Goal: Task Accomplishment & Management: Manage account settings

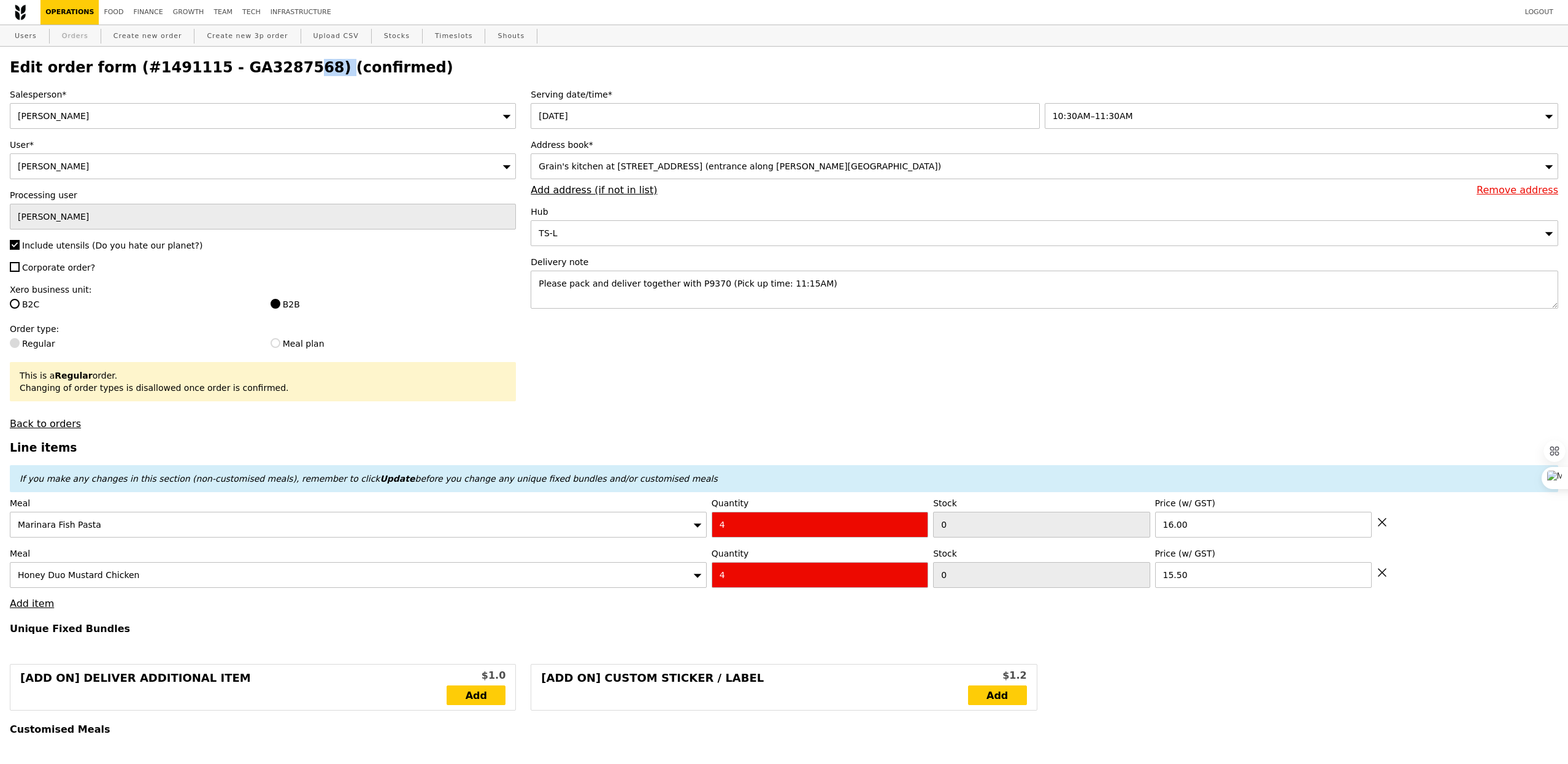
click at [77, 35] on link "Orders" at bounding box center [75, 36] width 36 height 22
type input "Loading..."
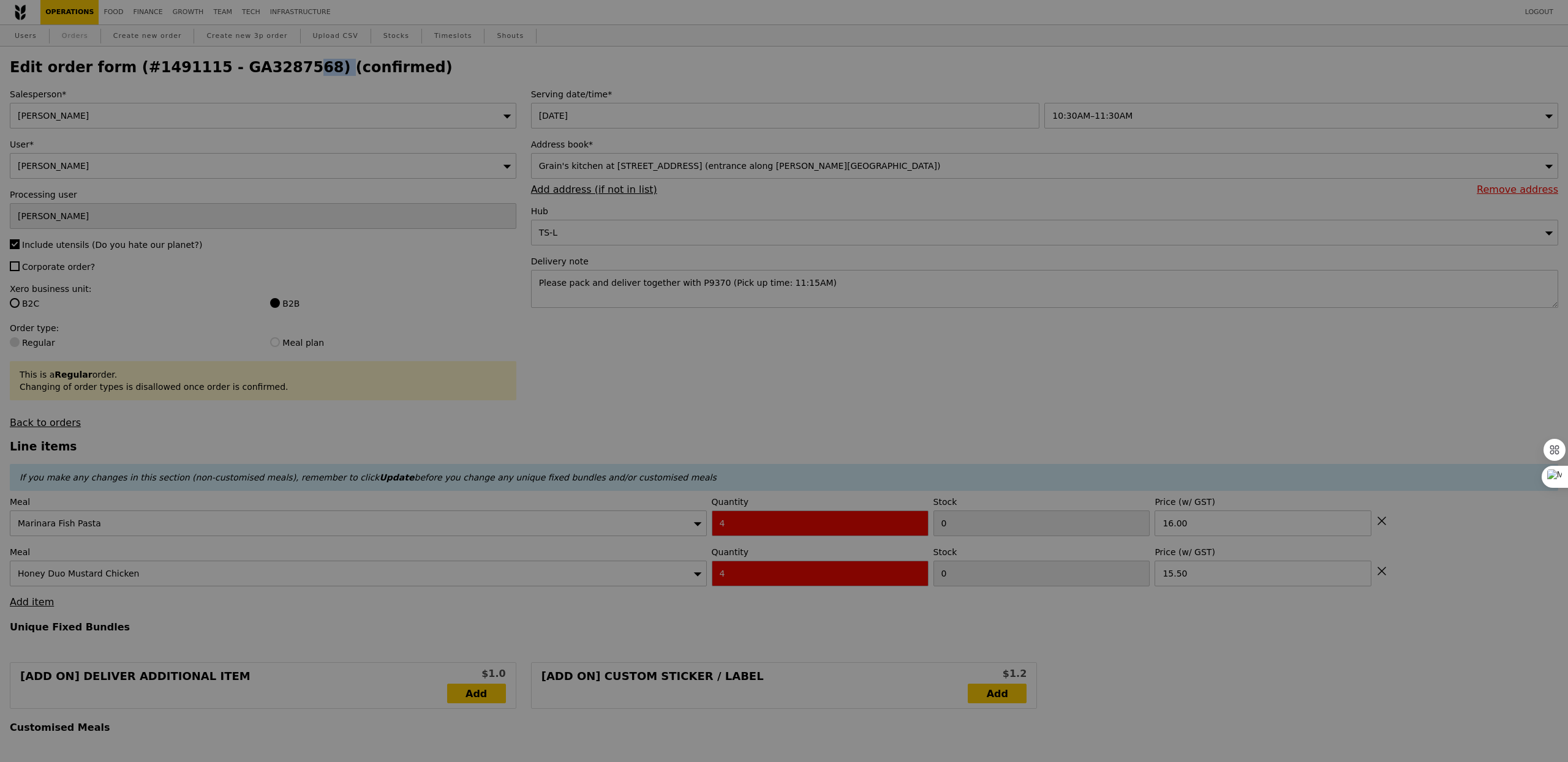
select select "100"
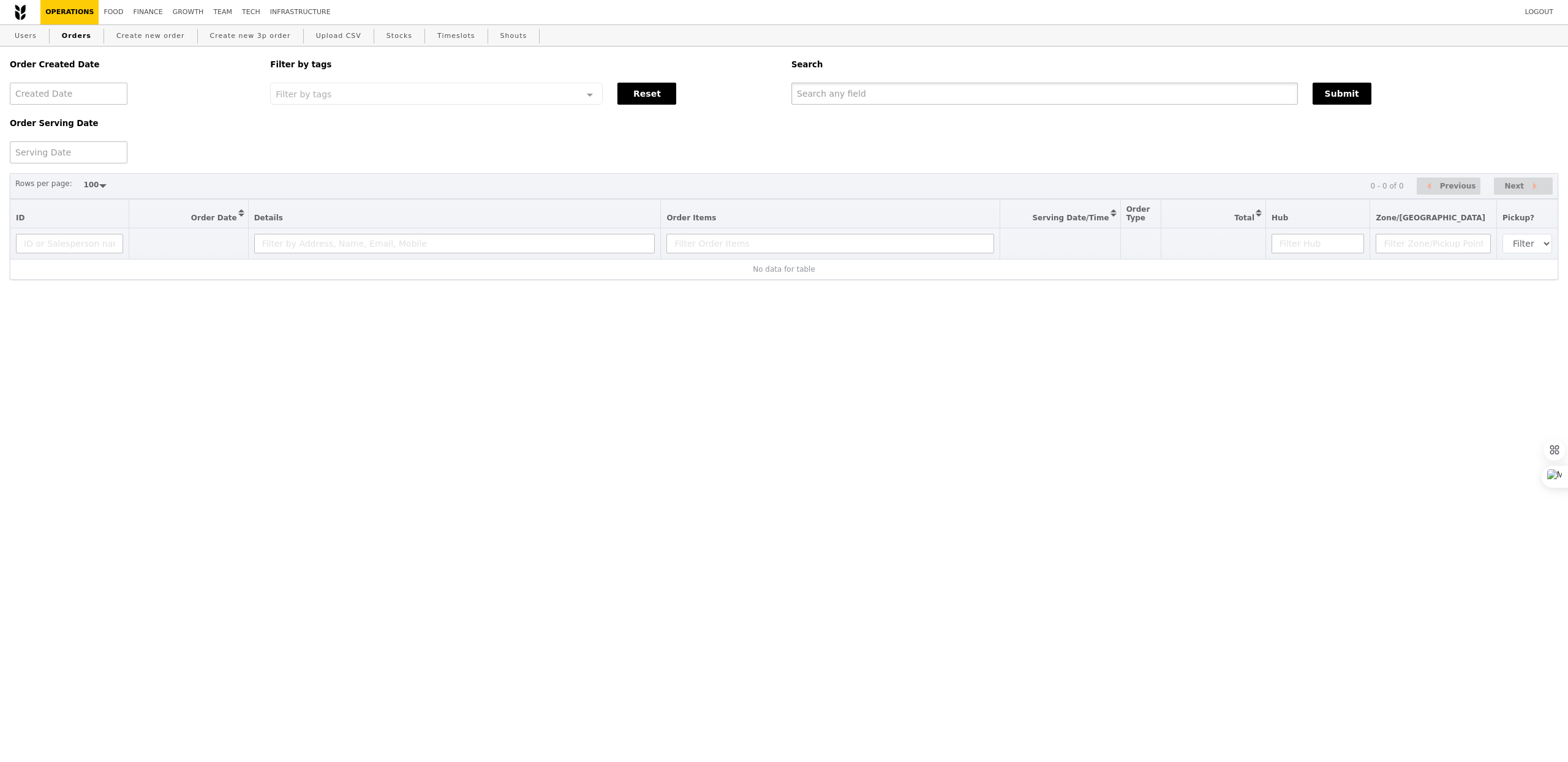
click at [873, 99] on input "text" at bounding box center [1044, 94] width 507 height 22
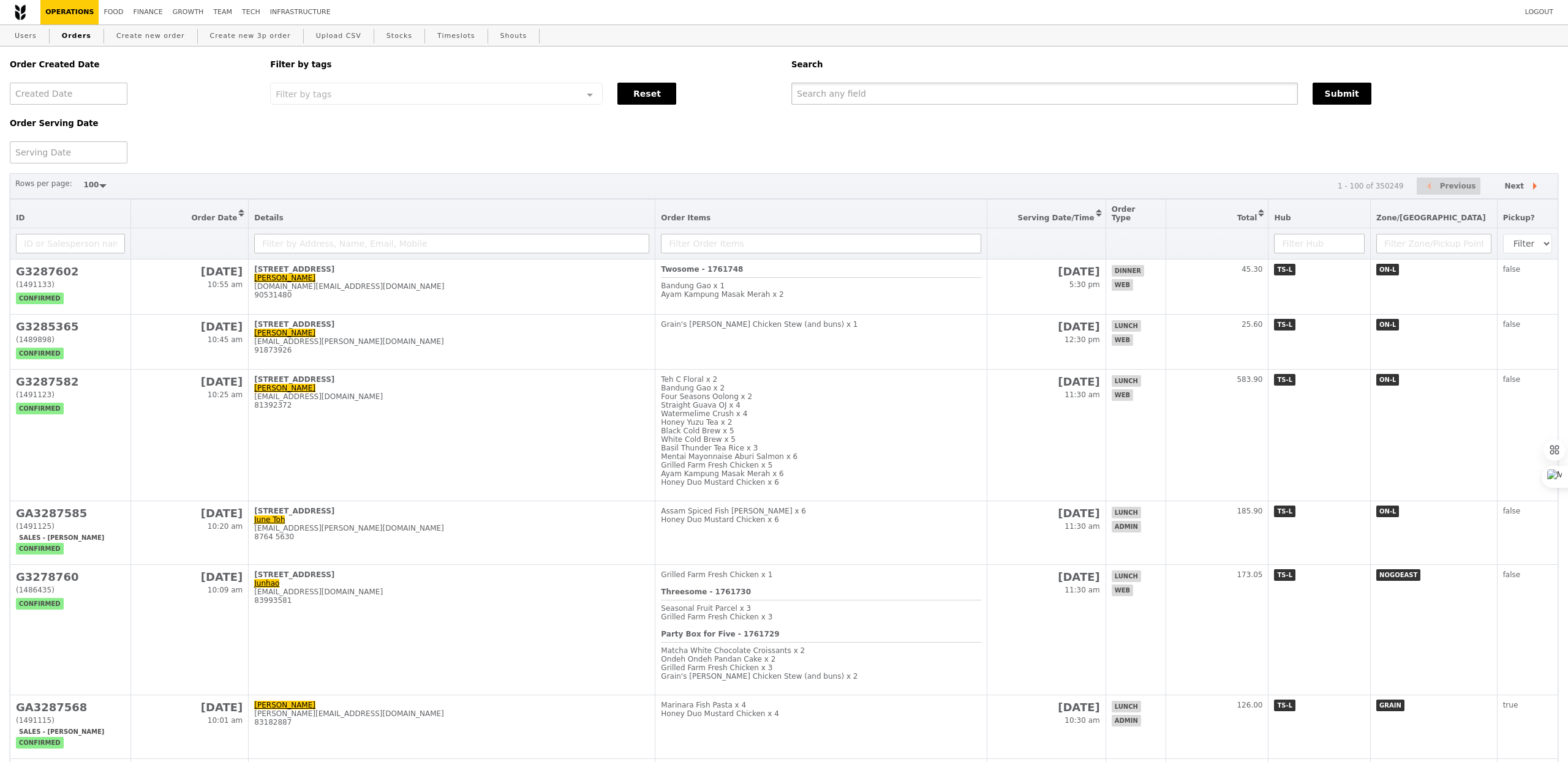
paste input "GA3287568"
type input "GA3287568"
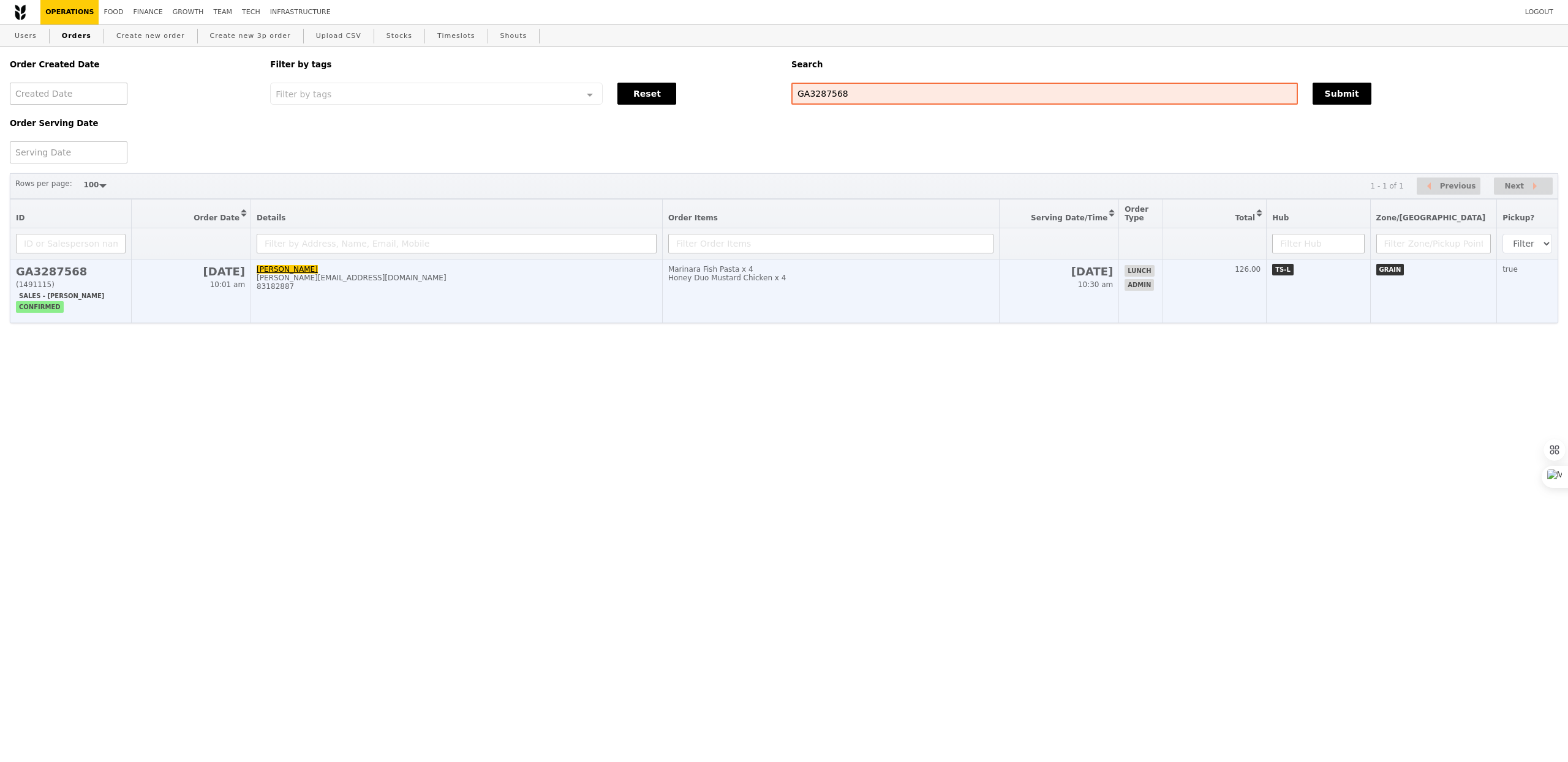
click at [646, 270] on td "[PERSON_NAME] [PERSON_NAME][EMAIL_ADDRESS][DOMAIN_NAME] 83182887" at bounding box center [457, 291] width 412 height 63
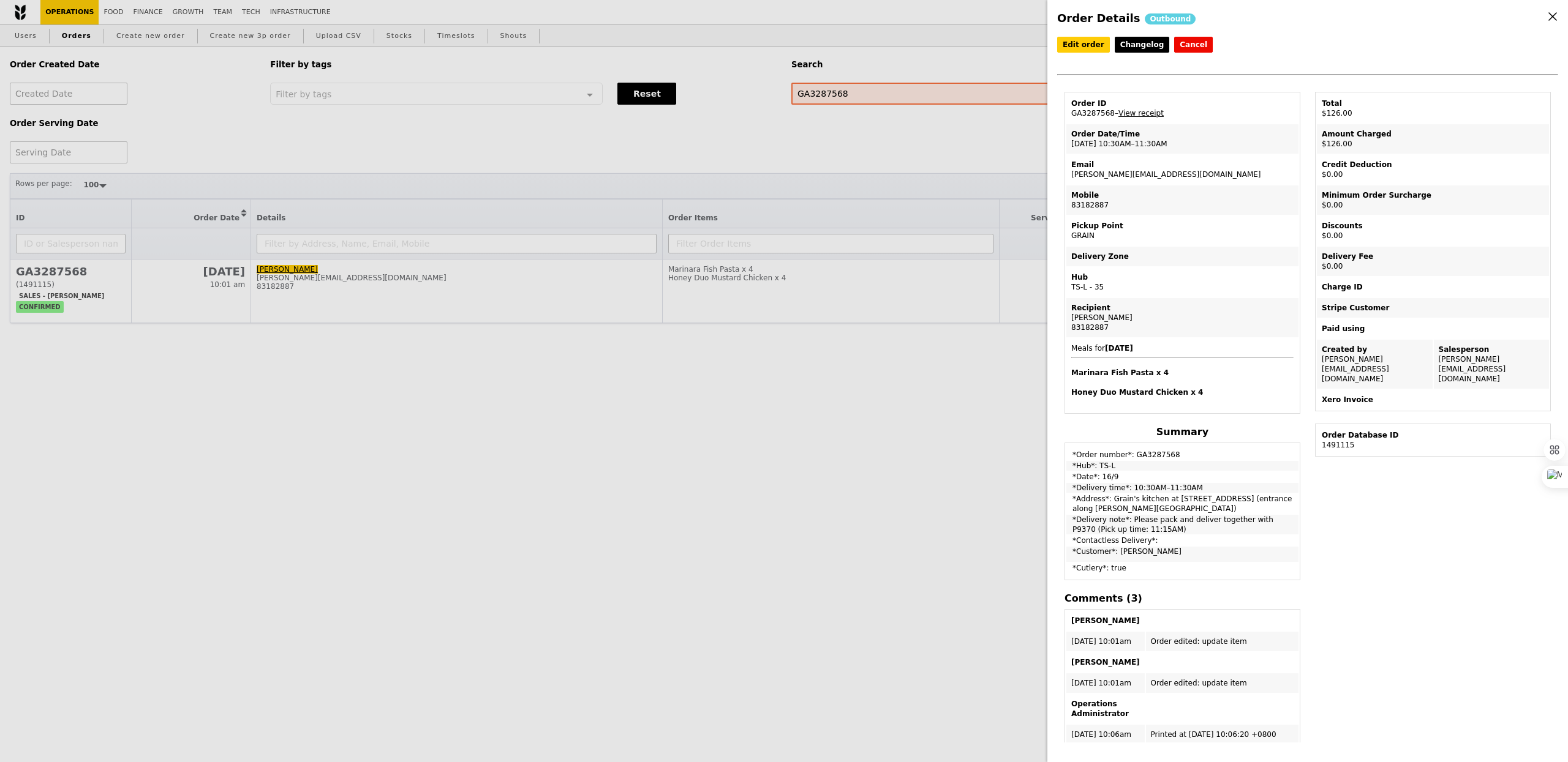
click at [941, 428] on div "Order Details Outbound Edit order Changelog Cancel Order ID GA3287568 – View re…" at bounding box center [784, 381] width 1568 height 762
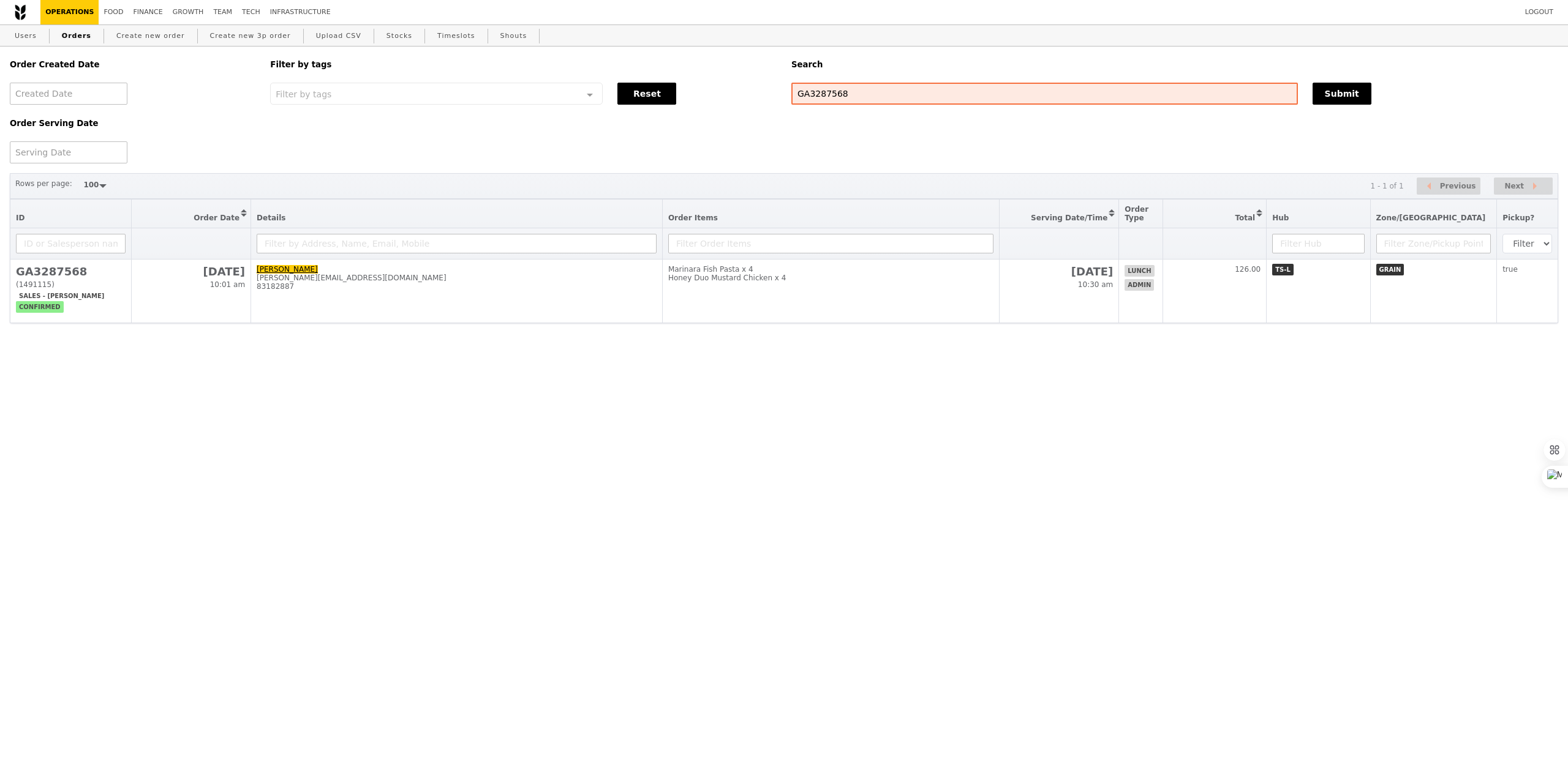
click at [79, 36] on link "Orders" at bounding box center [77, 36] width 40 height 22
click at [370, 330] on div "Order Created Date Order Serving Date Filter by tags Filter by tags Meal_Plan W…" at bounding box center [784, 243] width 1568 height 394
click at [149, 6] on link "Finance" at bounding box center [148, 12] width 40 height 25
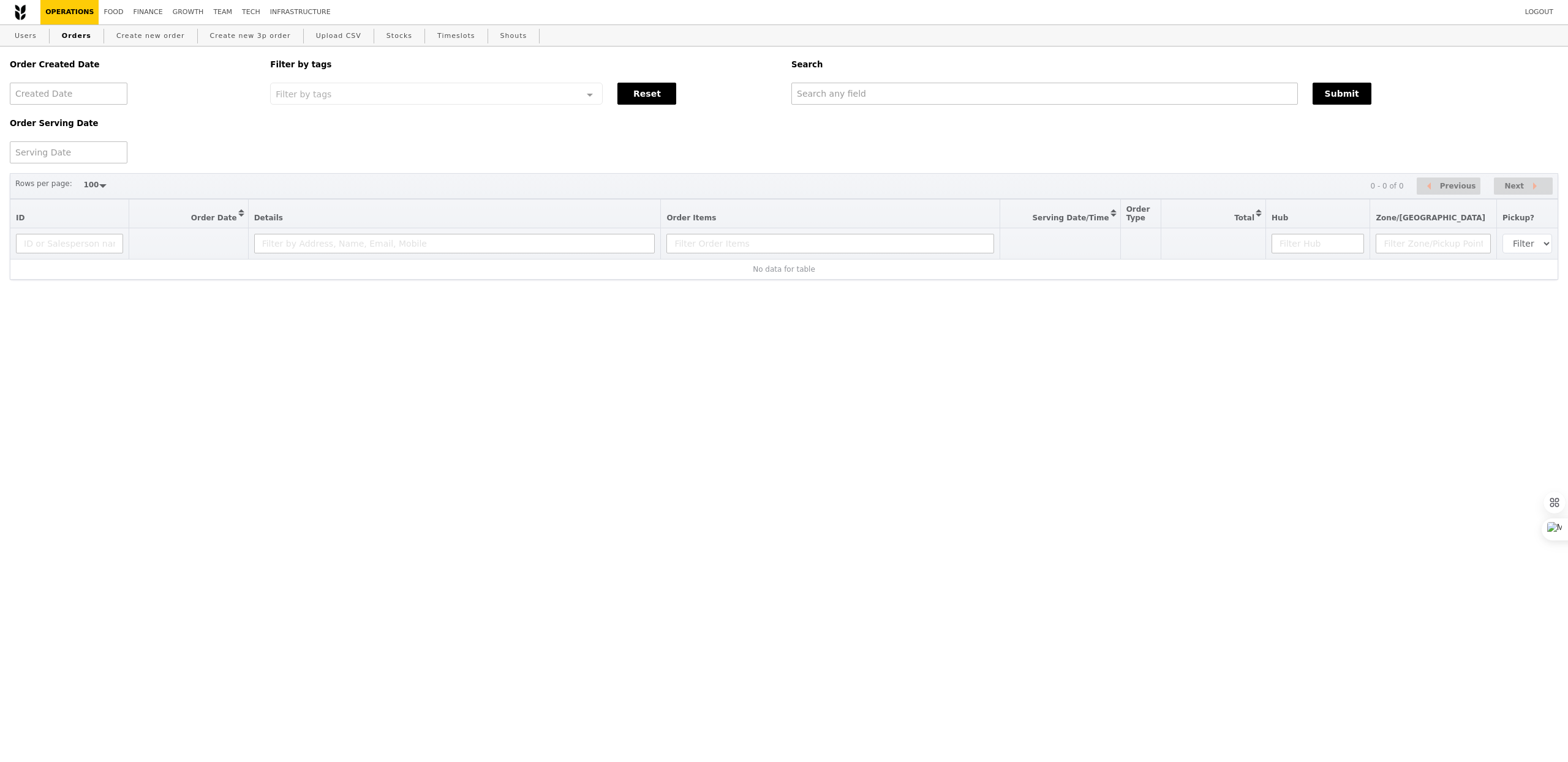
select select "100"
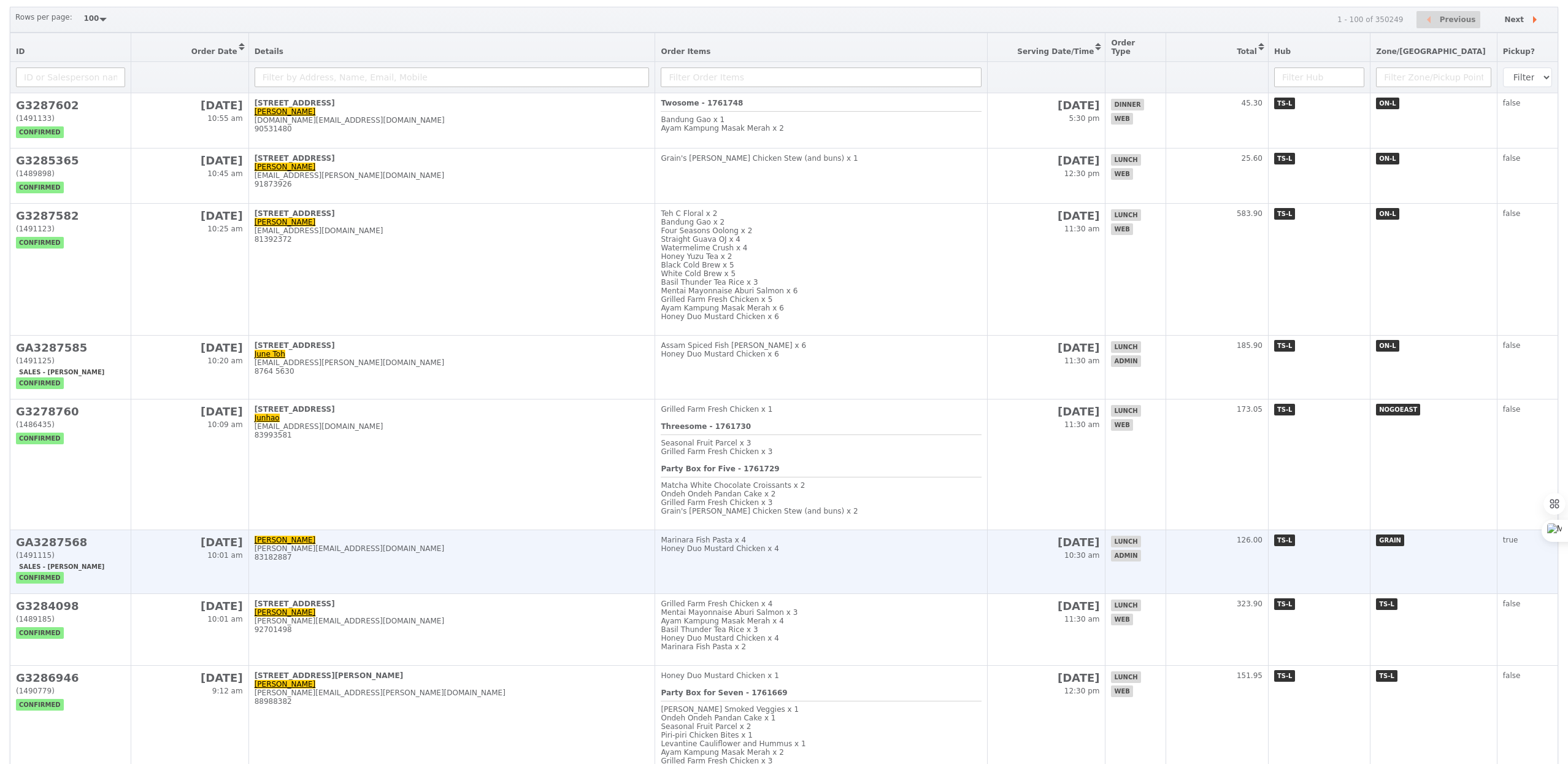
scroll to position [185, 0]
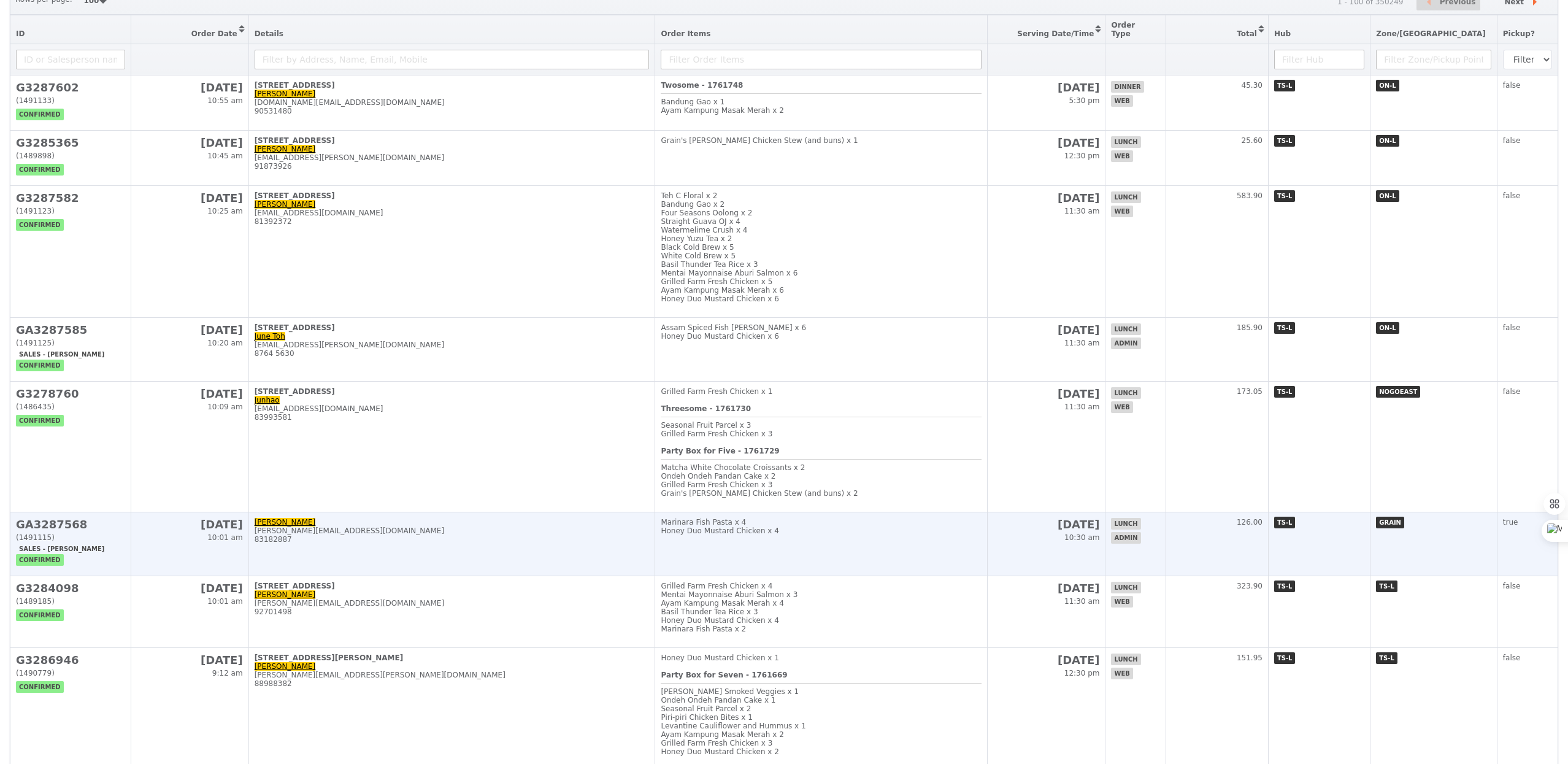
click at [567, 544] on div "83182887" at bounding box center [452, 539] width 395 height 9
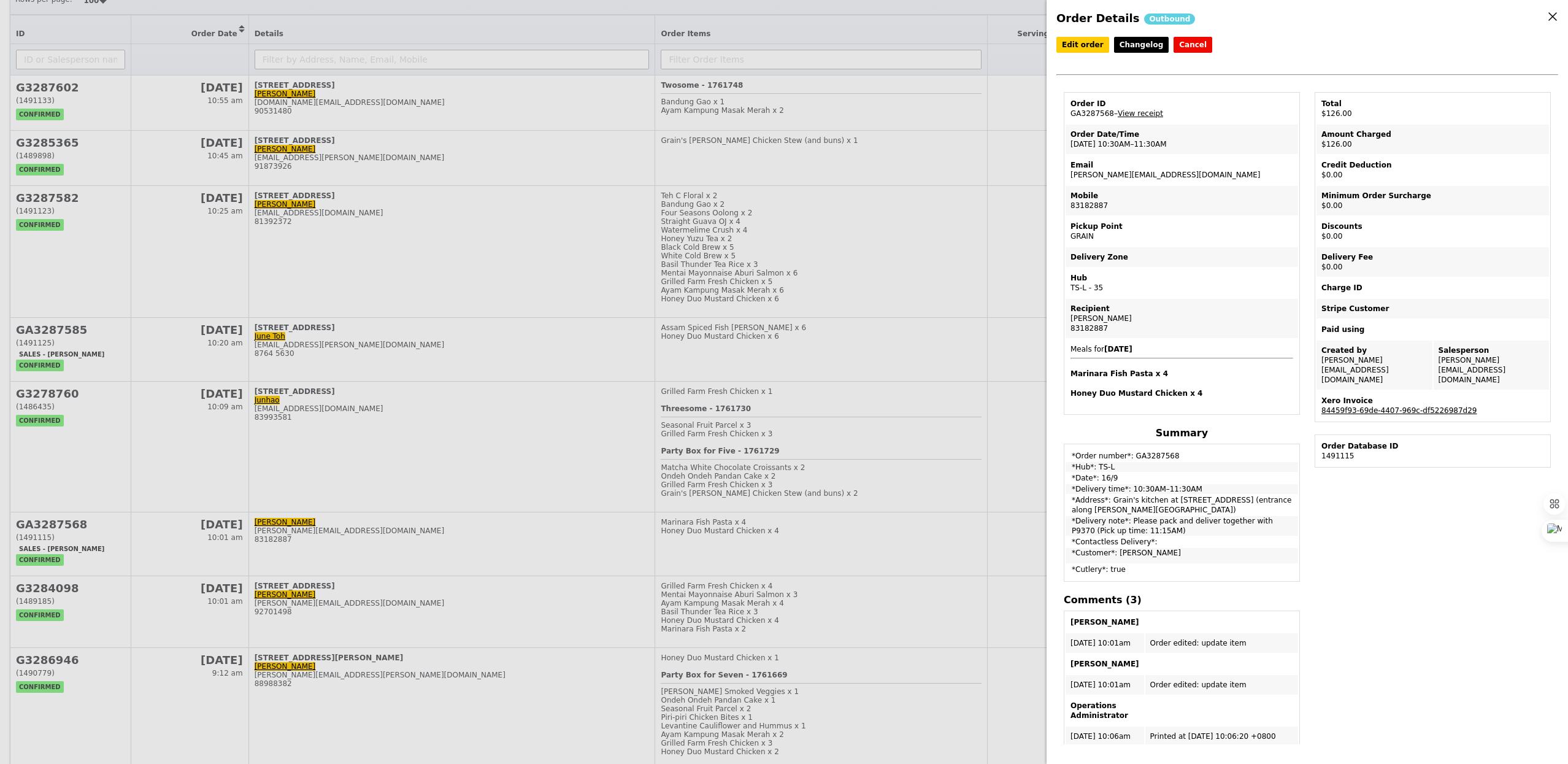
click at [1408, 407] on link "84459f93-69de-4407-969c-df5226987d29" at bounding box center [1398, 411] width 156 height 9
